Goal: Information Seeking & Learning: Learn about a topic

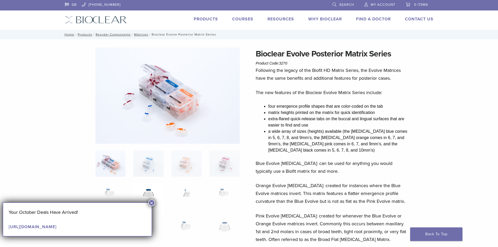
click at [150, 193] on img at bounding box center [148, 197] width 30 height 26
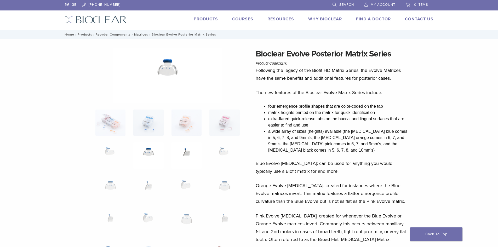
click at [191, 149] on img at bounding box center [186, 155] width 30 height 26
click at [225, 150] on img at bounding box center [224, 155] width 30 height 26
click at [226, 181] on img at bounding box center [224, 188] width 30 height 26
click at [224, 220] on img at bounding box center [224, 221] width 30 height 26
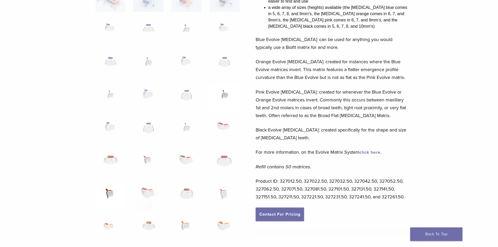
scroll to position [131, 0]
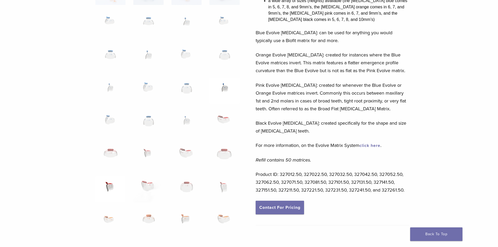
click at [108, 187] on img at bounding box center [110, 189] width 30 height 26
click at [148, 186] on img at bounding box center [148, 189] width 30 height 26
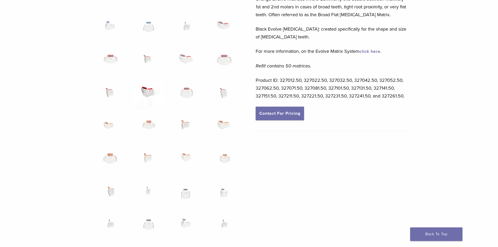
scroll to position [314, 0]
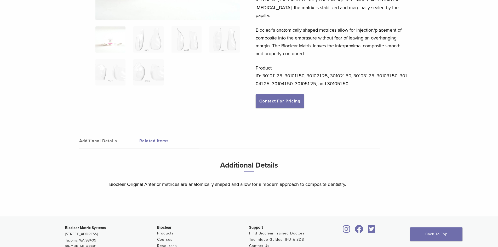
scroll to position [131, 0]
